Goal: Book appointment/travel/reservation

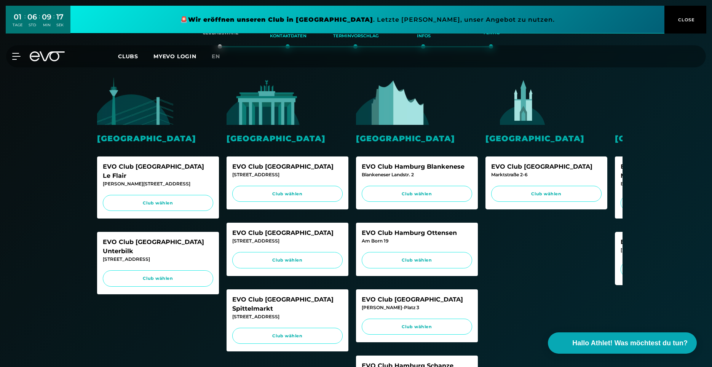
scroll to position [114, 0]
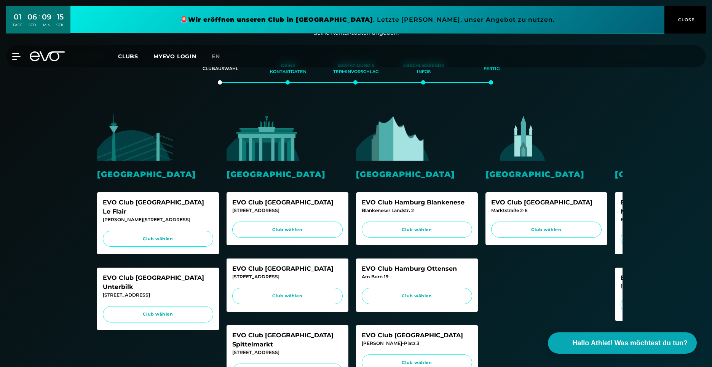
click at [618, 165] on div "München EVO Club [GEOGRAPHIC_DATA] Maxvorstadt [GEOGRAPHIC_DATA]. 55 Club wähle…" at bounding box center [676, 217] width 122 height 208
click at [619, 170] on div "[GEOGRAPHIC_DATA]" at bounding box center [676, 174] width 122 height 12
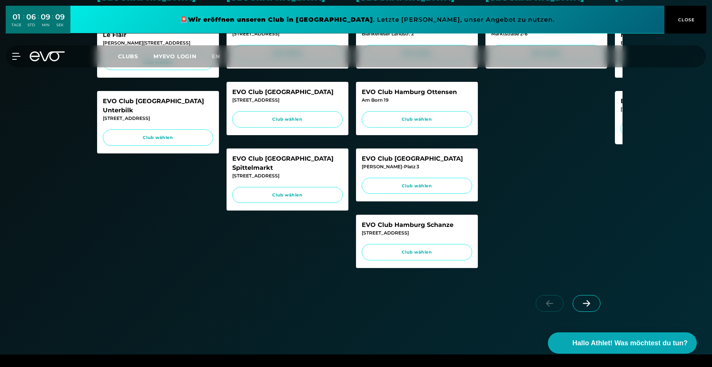
scroll to position [304, 0]
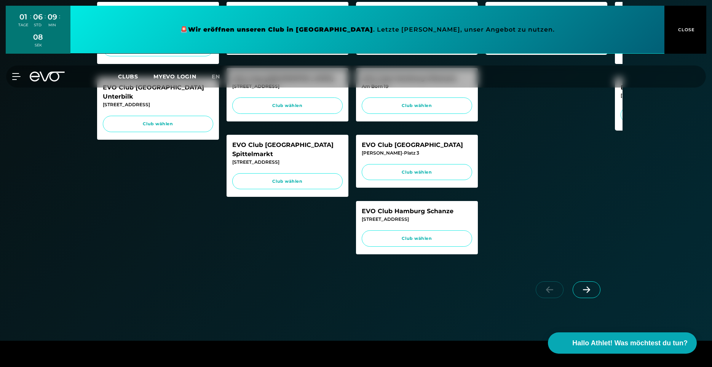
click at [583, 293] on icon at bounding box center [586, 289] width 13 height 7
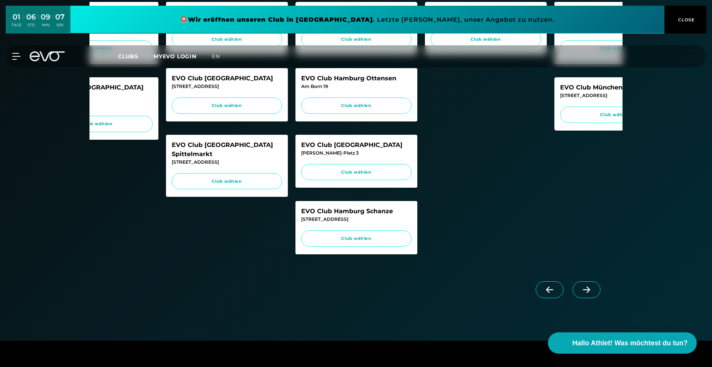
scroll to position [0, 61]
click at [584, 293] on icon at bounding box center [586, 289] width 13 height 7
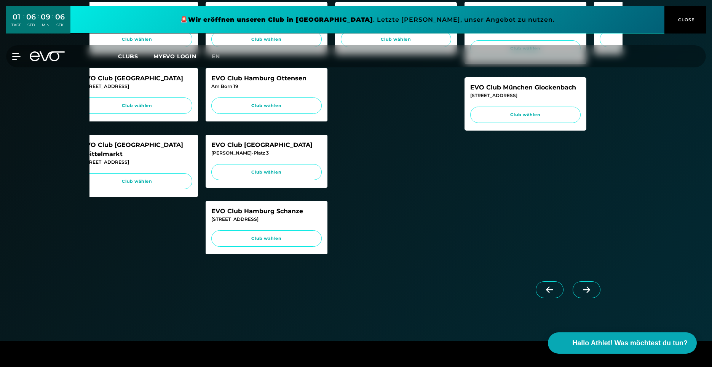
click at [584, 293] on icon at bounding box center [586, 289] width 13 height 7
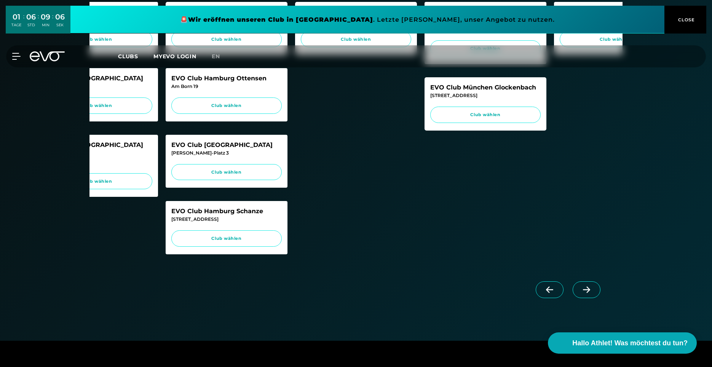
click at [584, 293] on icon at bounding box center [586, 289] width 13 height 7
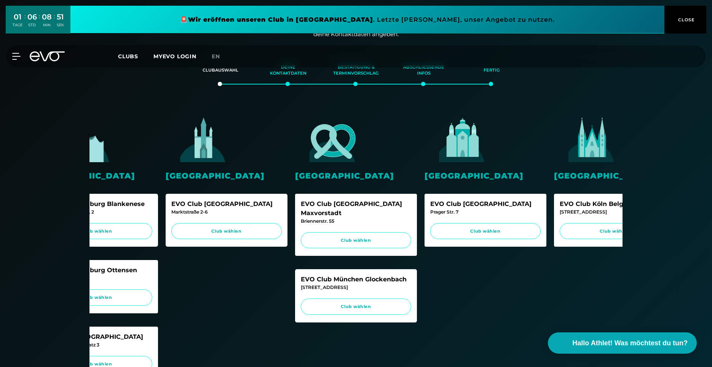
scroll to position [152, 0]
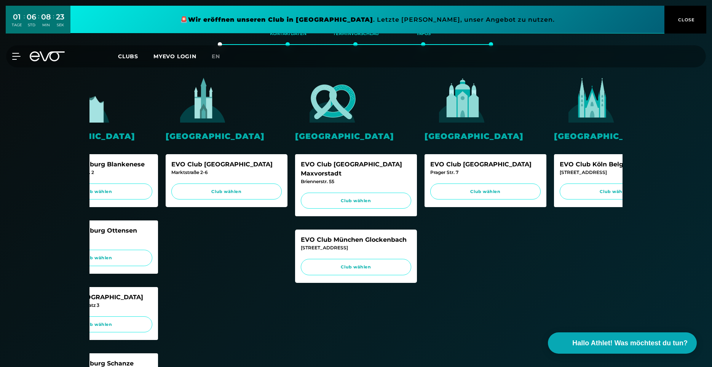
click at [370, 264] on span "Club wählen" at bounding box center [356, 267] width 96 height 6
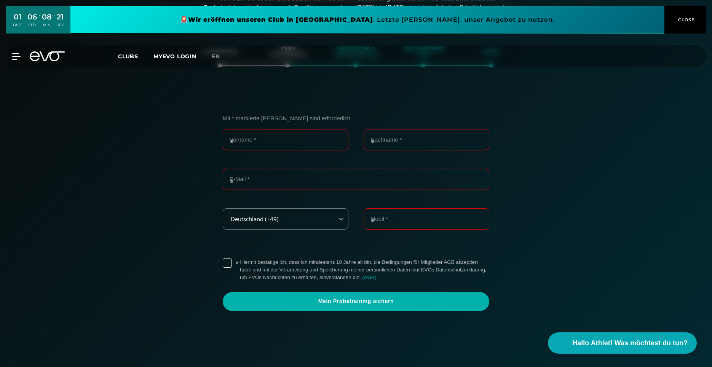
scroll to position [131, 0]
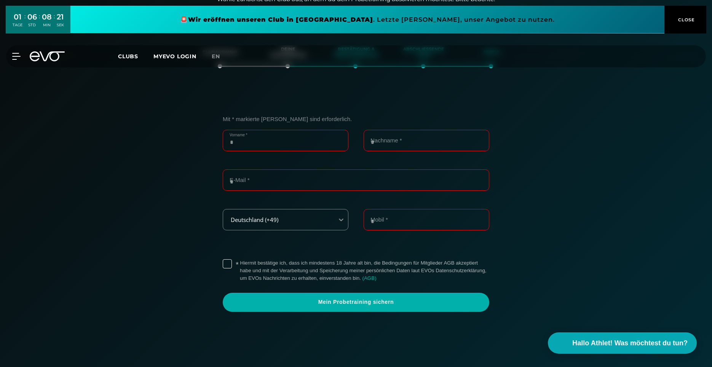
click at [268, 142] on input "Vorname *" at bounding box center [286, 140] width 126 height 21
type input "*****"
type input "*********"
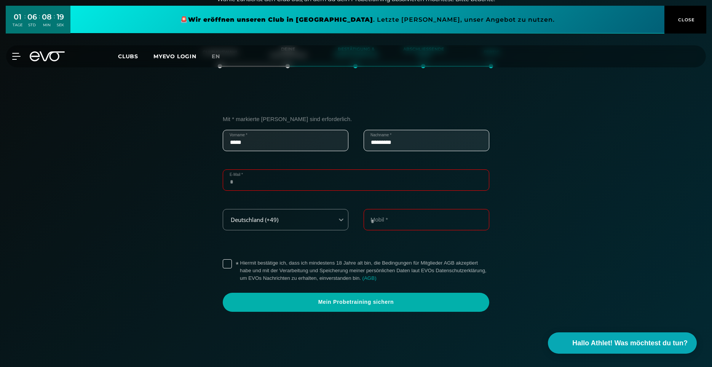
type input "**********"
click at [240, 265] on label "* Hiermit bestätige ich, dass ich mindestens 18 Jahre alt bin, die Bedingungen …" at bounding box center [364, 270] width 249 height 23
click at [332, 306] on span "Mein Probetraining sichern" at bounding box center [356, 302] width 230 height 8
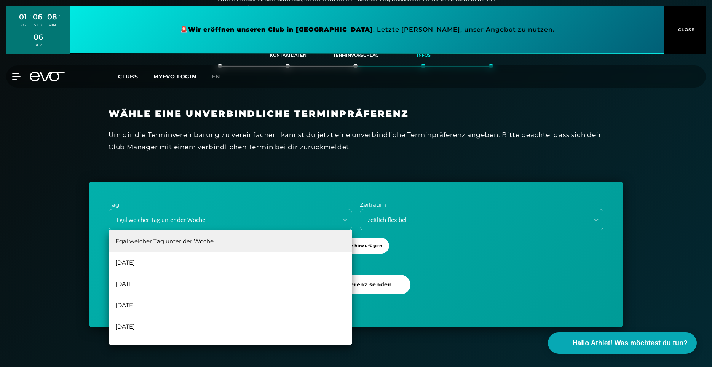
click at [299, 223] on div "Egal welcher Tag unter der Woche" at bounding box center [221, 219] width 223 height 9
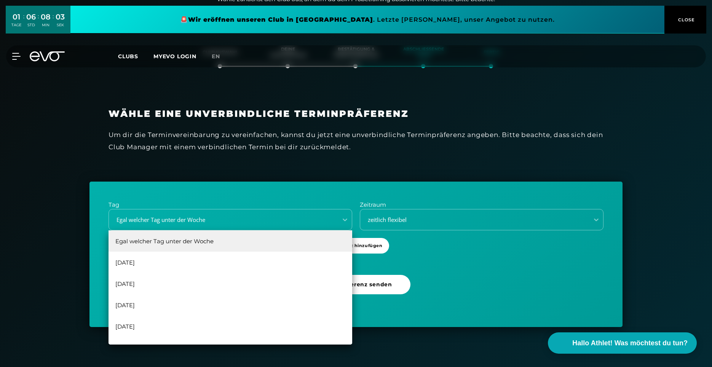
scroll to position [14, 0]
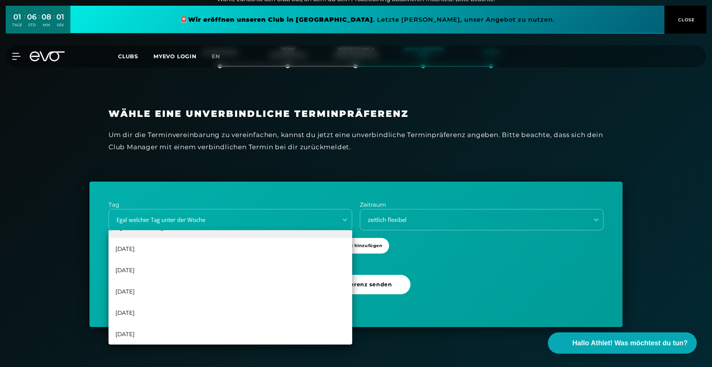
click at [263, 310] on div "[DATE]" at bounding box center [230, 312] width 244 height 21
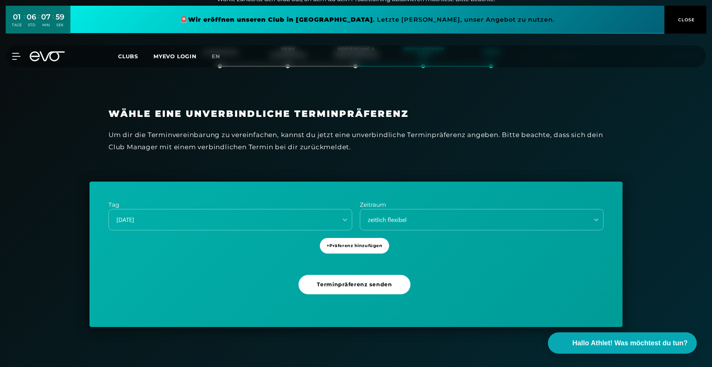
click at [413, 220] on div "zeitlich flexibel" at bounding box center [472, 219] width 223 height 9
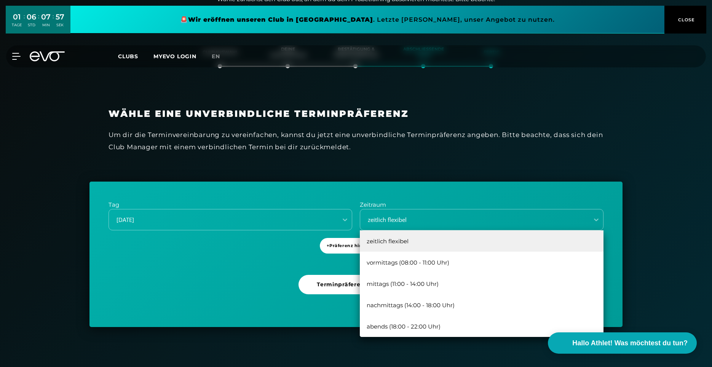
click at [404, 328] on div "abends (18:00 - 22:00 Uhr)" at bounding box center [482, 326] width 244 height 21
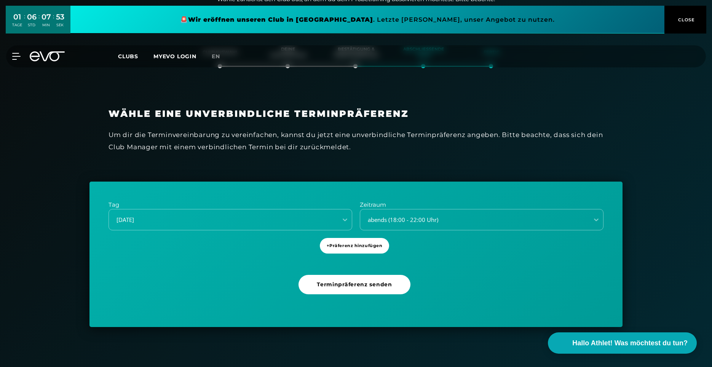
click at [388, 290] on span "Terminpräferenz senden" at bounding box center [354, 284] width 112 height 19
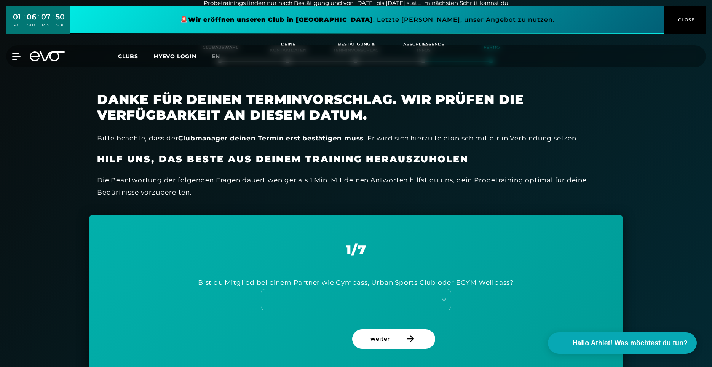
scroll to position [169, 0]
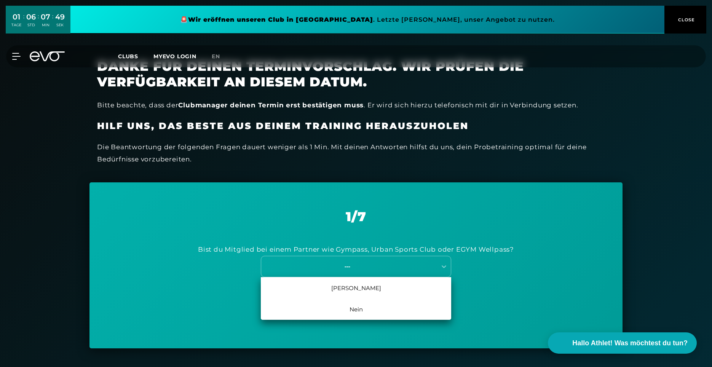
click at [381, 268] on div "---" at bounding box center [347, 266] width 171 height 9
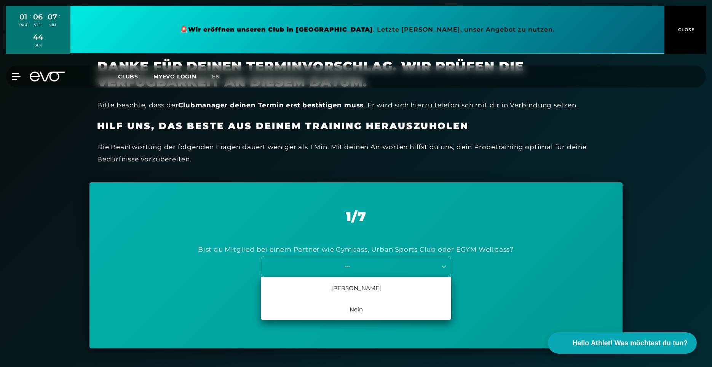
click at [371, 309] on div "Nein" at bounding box center [356, 308] width 190 height 21
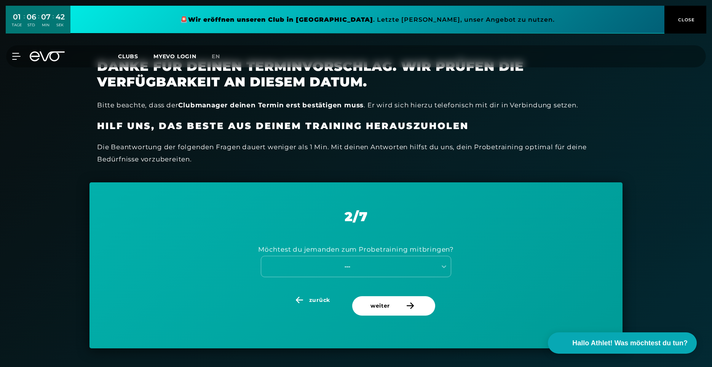
click at [327, 300] on span "zurück" at bounding box center [319, 300] width 21 height 8
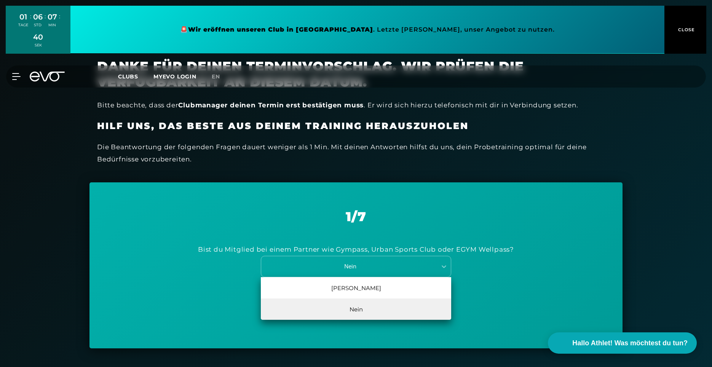
click at [354, 273] on div "Nein" at bounding box center [356, 266] width 190 height 21
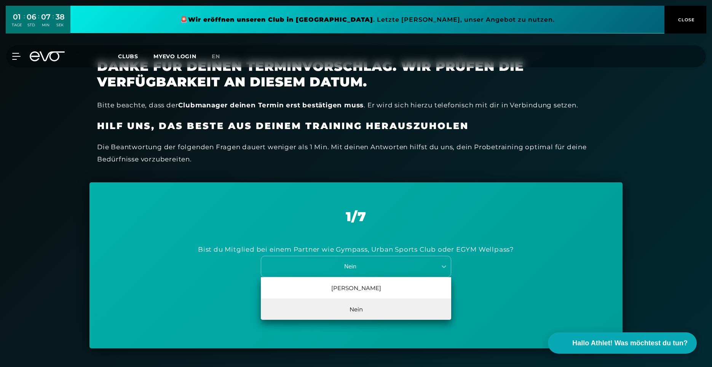
click at [358, 310] on div "Nein" at bounding box center [356, 308] width 190 height 21
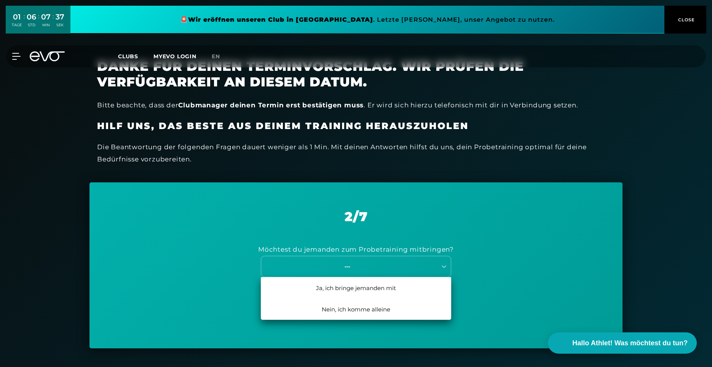
click at [364, 268] on div "---" at bounding box center [347, 266] width 171 height 9
click at [365, 309] on div "Nein, ich komme alleine" at bounding box center [356, 308] width 190 height 21
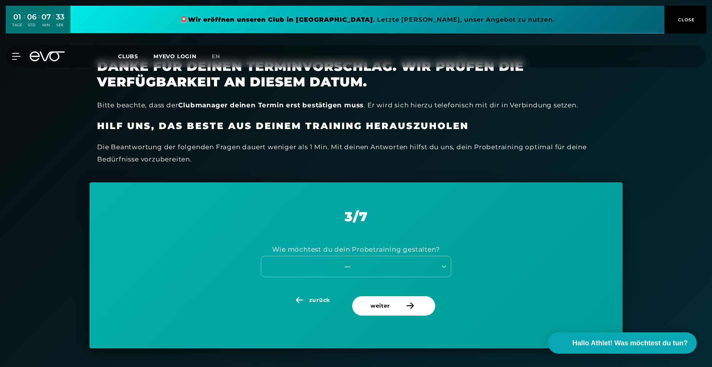
click at [374, 267] on div "---" at bounding box center [347, 266] width 171 height 9
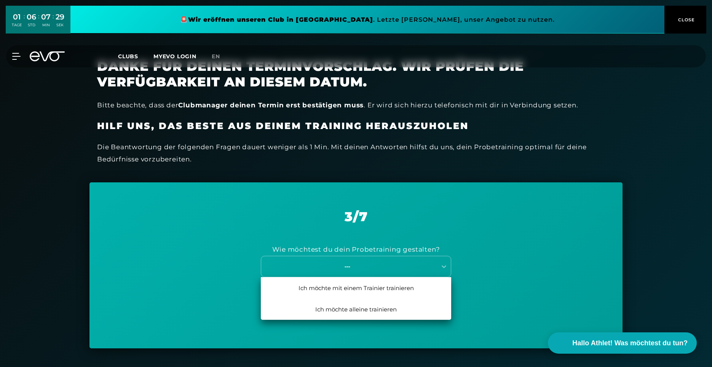
click at [375, 310] on div "Ich möchte alleine trainieren" at bounding box center [356, 308] width 190 height 21
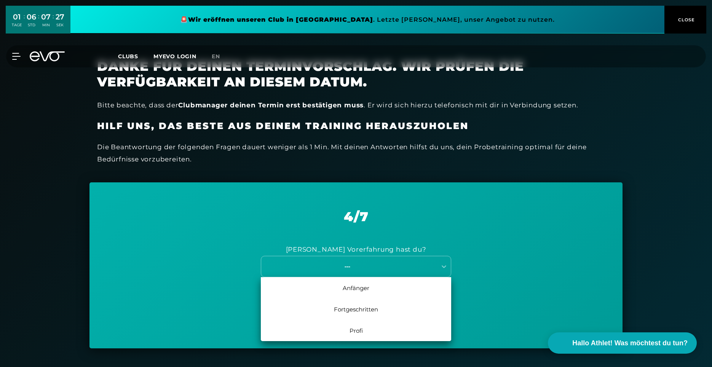
click at [378, 268] on div "---" at bounding box center [347, 266] width 171 height 9
click at [378, 287] on div "Anfänger" at bounding box center [356, 287] width 190 height 21
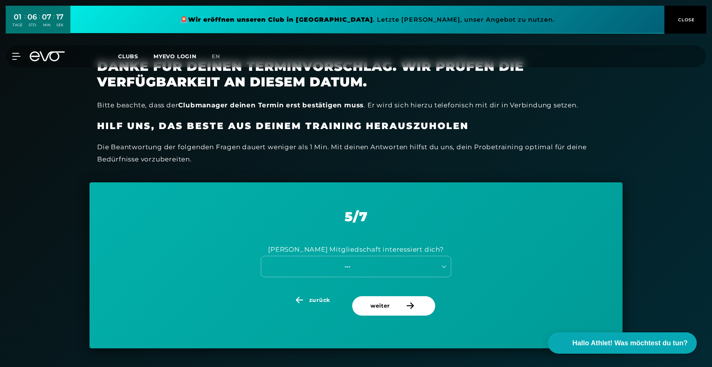
click at [381, 263] on div "---" at bounding box center [347, 266] width 171 height 9
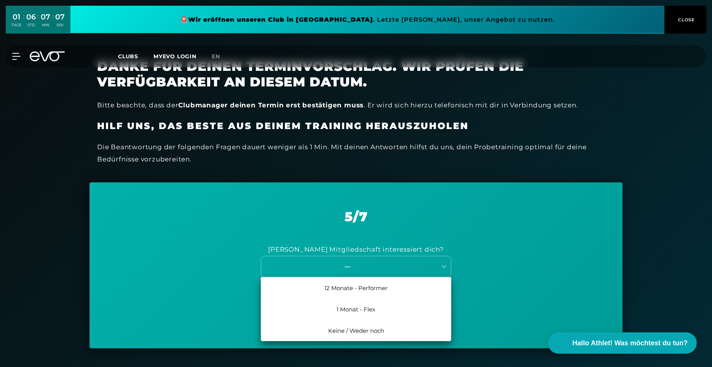
click at [382, 302] on div "1 Monat - Flex" at bounding box center [356, 308] width 190 height 21
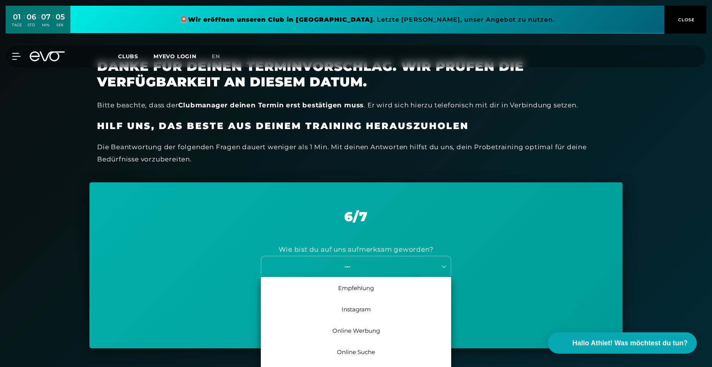
click at [385, 271] on div "7 results available. Use Up and Down to choose options, press Enter to select t…" at bounding box center [356, 266] width 190 height 21
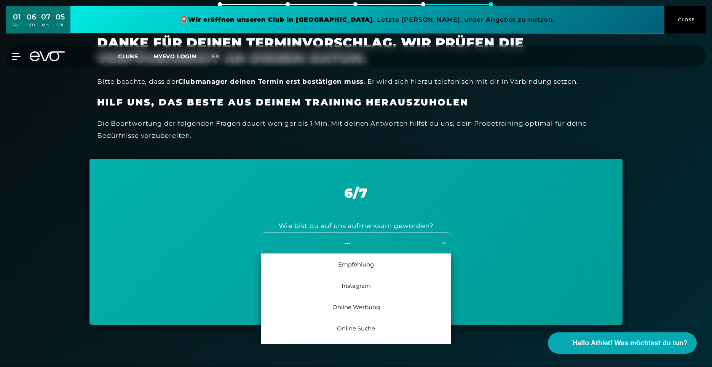
scroll to position [193, 0]
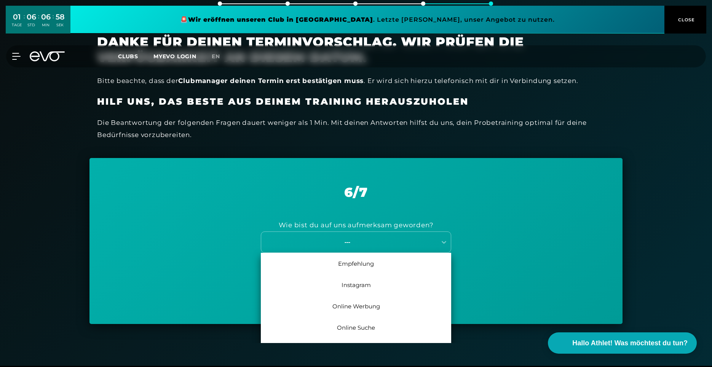
click at [385, 304] on div "Online Werbung" at bounding box center [356, 305] width 190 height 21
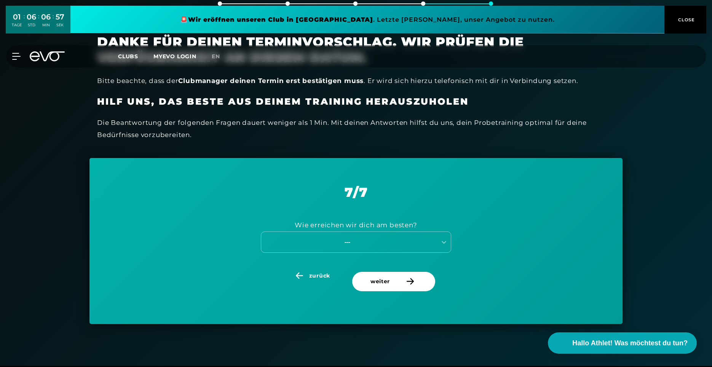
click at [388, 281] on span "weiter" at bounding box center [379, 281] width 19 height 8
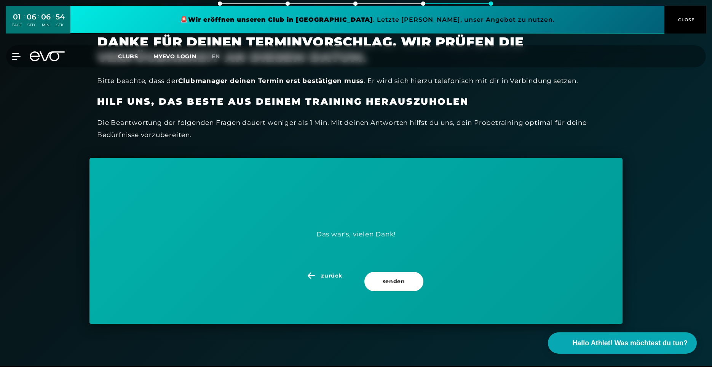
click at [386, 281] on span "senden" at bounding box center [394, 281] width 22 height 8
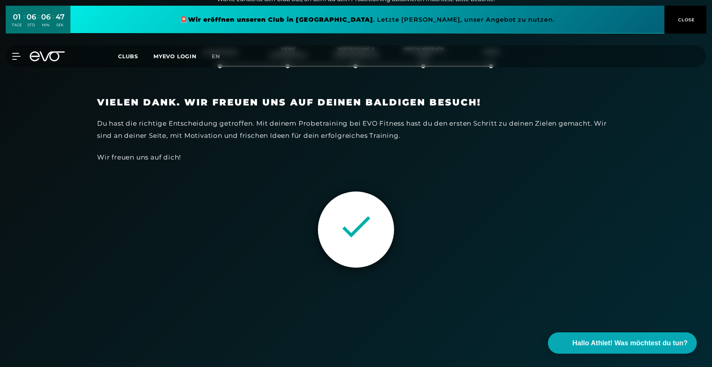
scroll to position [0, 0]
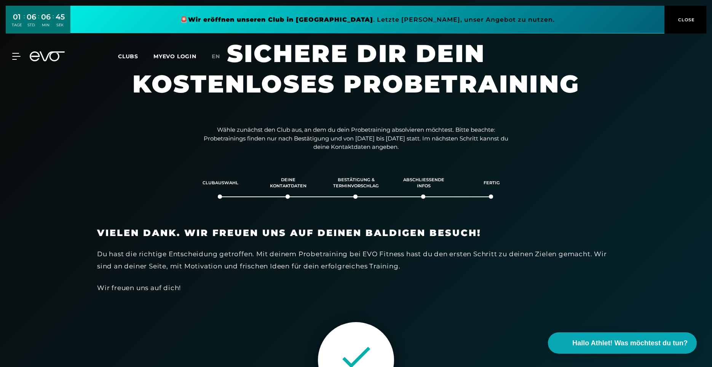
click at [15, 57] on div "01 TAGE : 06 STD : 06 MIN : 45 SEK 🚨 Wir eröffnen unseren Club in [GEOGRAPHIC_D…" at bounding box center [356, 36] width 712 height 73
click at [17, 75] on section "Sichere dir dein kostenloses Probetraining" at bounding box center [356, 76] width 712 height 76
click at [17, 57] on icon at bounding box center [16, 56] width 8 height 7
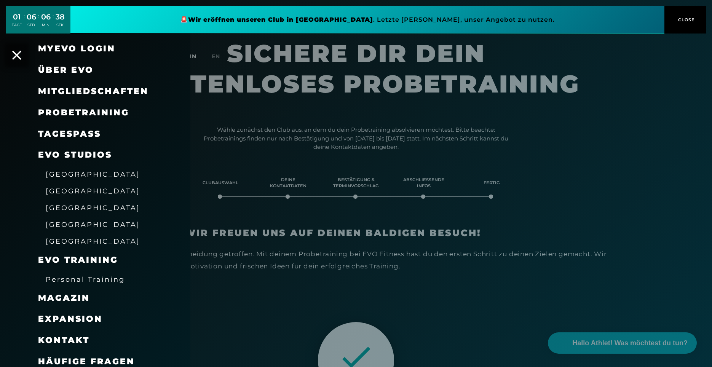
click at [71, 229] on link "[GEOGRAPHIC_DATA]" at bounding box center [93, 224] width 94 height 9
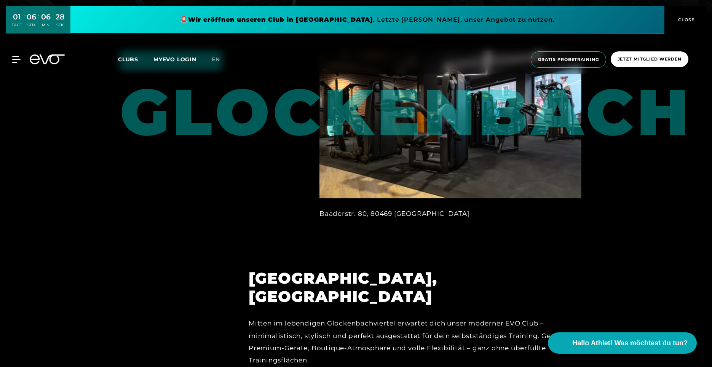
scroll to position [457, 0]
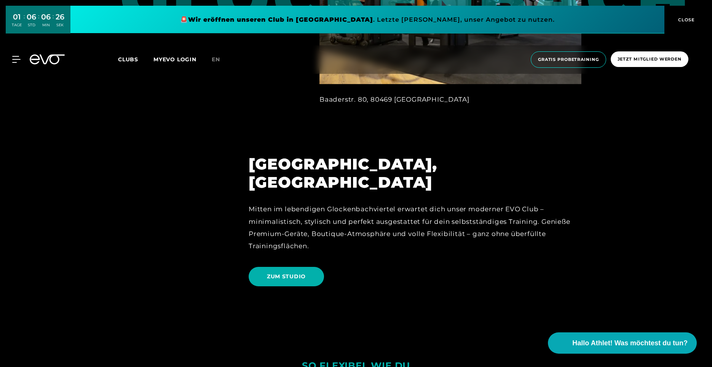
click at [290, 273] on span "ZUM STUDIO" at bounding box center [286, 277] width 39 height 8
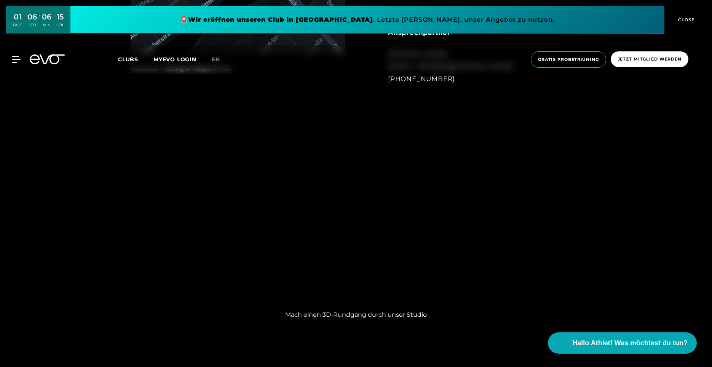
scroll to position [647, 0]
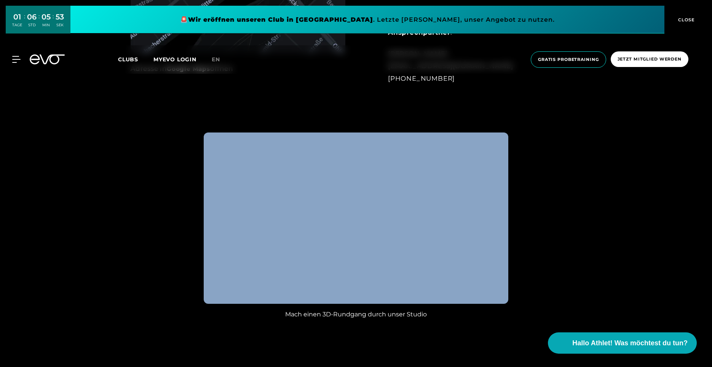
drag, startPoint x: 525, startPoint y: 215, endPoint x: 507, endPoint y: 215, distance: 17.9
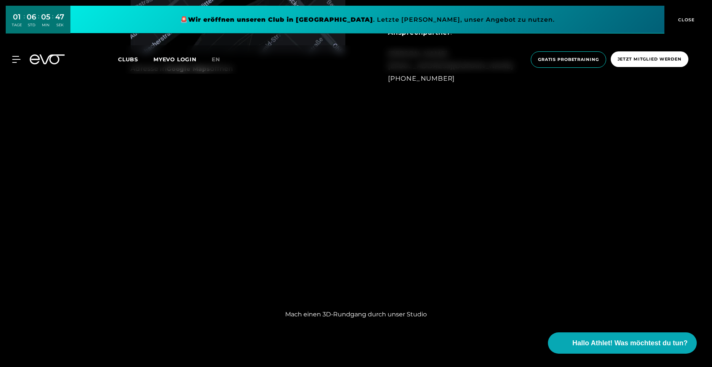
click at [586, 216] on div "Mach einen 3D-Rundgang durch unser Studio" at bounding box center [356, 225] width 712 height 211
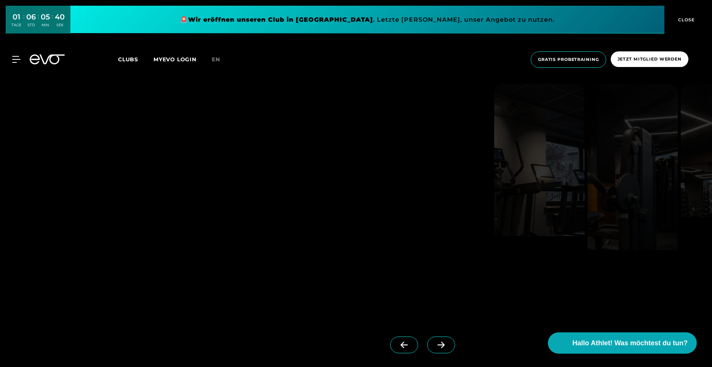
scroll to position [913, 0]
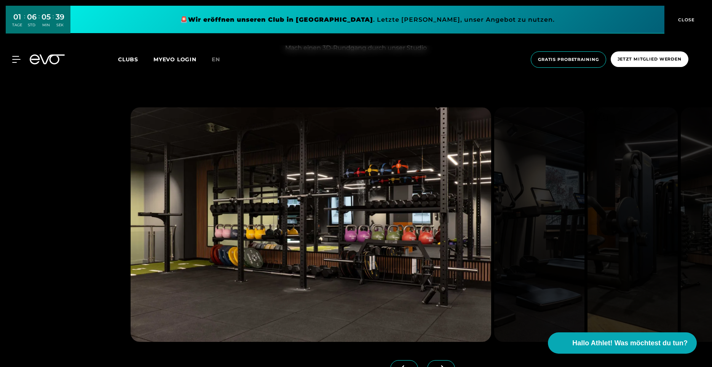
click at [434, 367] on icon at bounding box center [440, 368] width 13 height 7
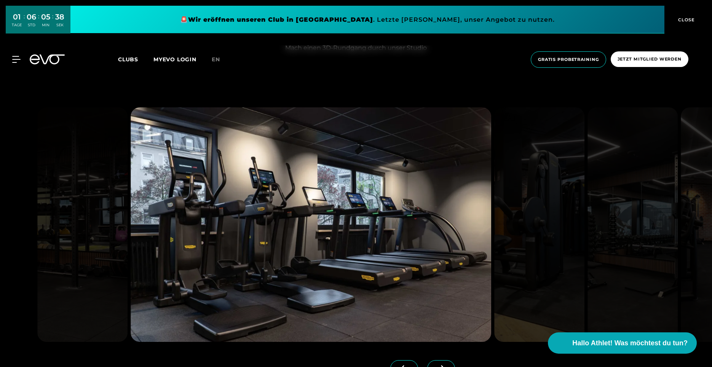
click at [434, 367] on icon at bounding box center [440, 368] width 13 height 7
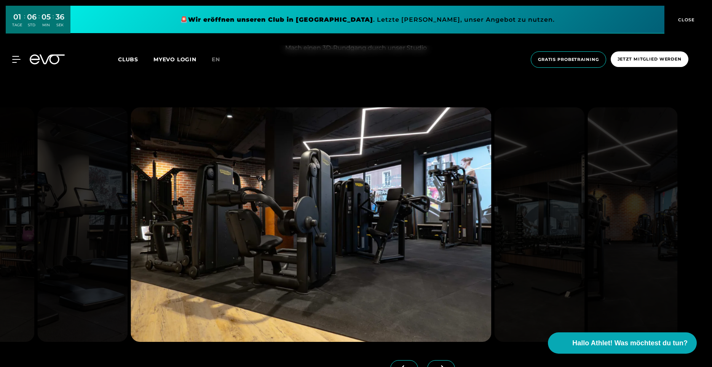
click at [434, 367] on icon at bounding box center [440, 368] width 13 height 7
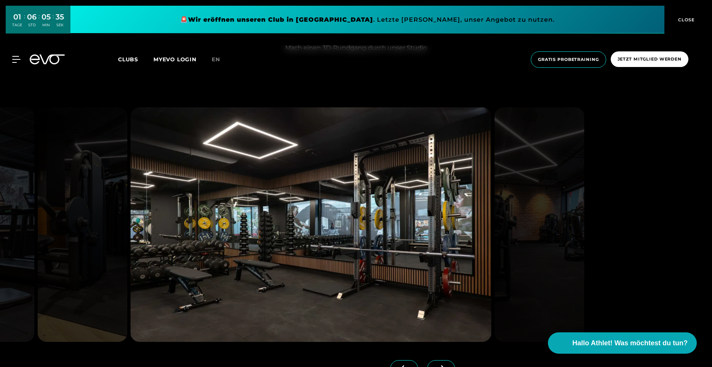
click at [434, 367] on icon at bounding box center [440, 368] width 13 height 7
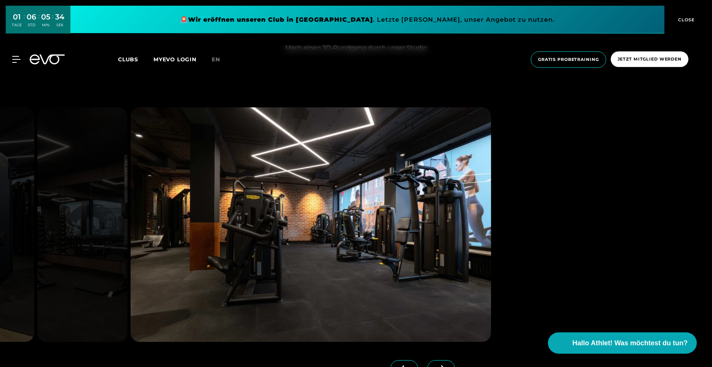
click at [434, 367] on icon at bounding box center [440, 368] width 13 height 7
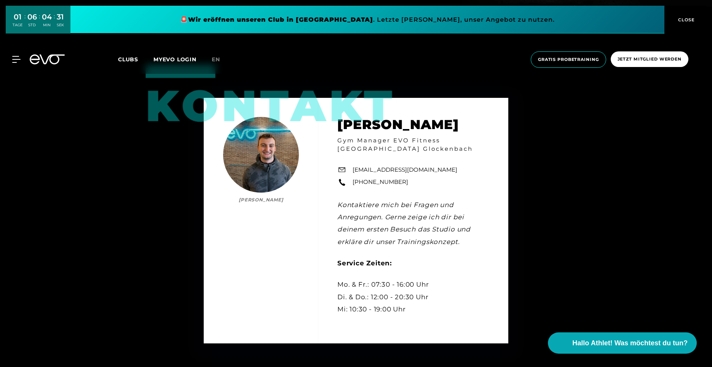
scroll to position [1332, 0]
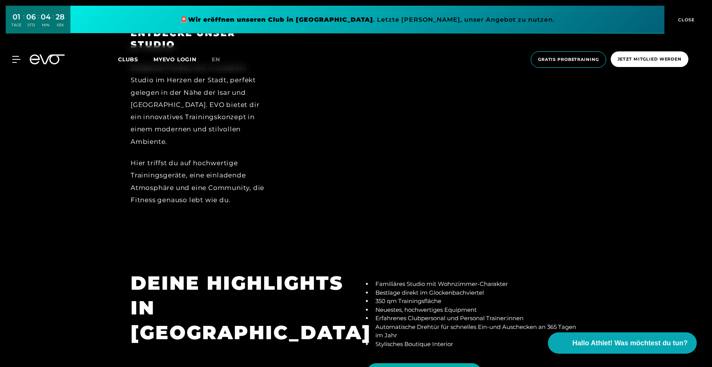
click at [685, 23] on span "CLOSE" at bounding box center [685, 19] width 19 height 7
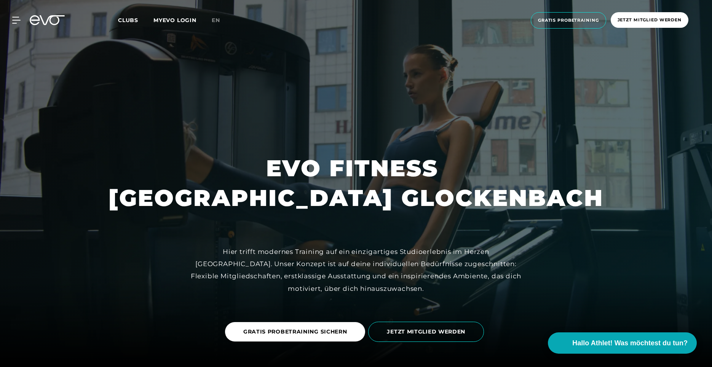
scroll to position [0, 0]
